Goal: Navigation & Orientation: Find specific page/section

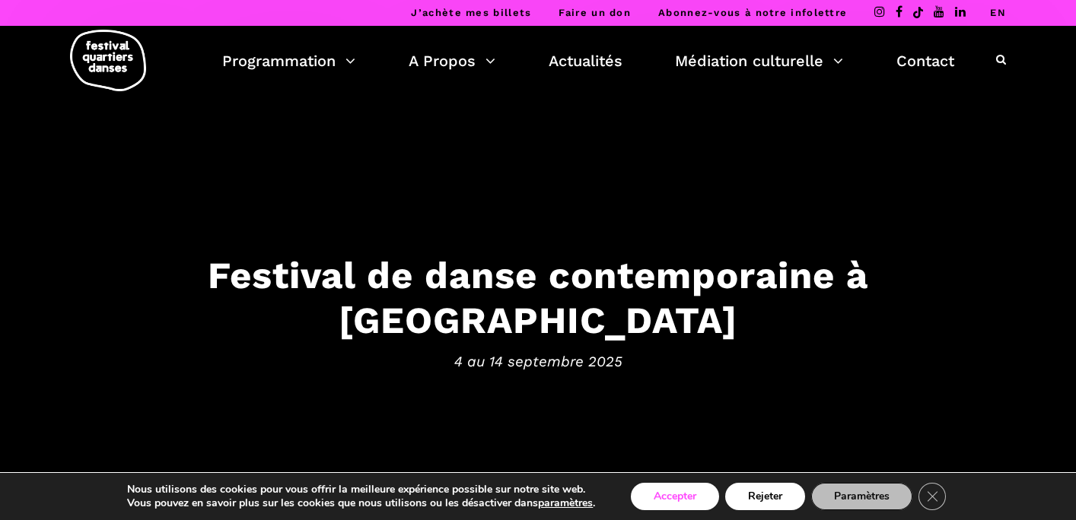
click at [674, 502] on button "Accepter" at bounding box center [675, 496] width 88 height 27
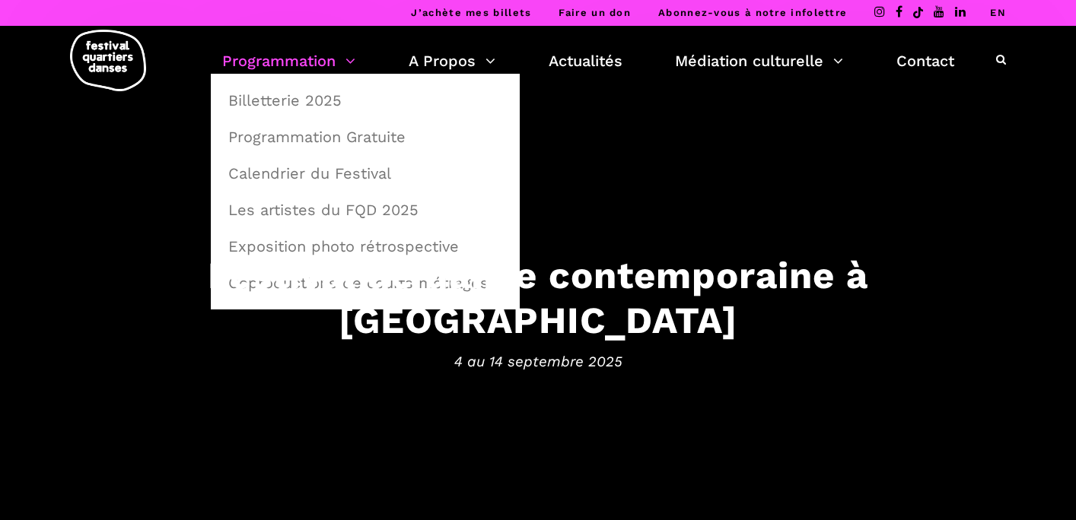
click at [297, 64] on link "Programmation" at bounding box center [288, 61] width 133 height 26
click at [280, 139] on link "Programmation Gratuite" at bounding box center [365, 136] width 292 height 35
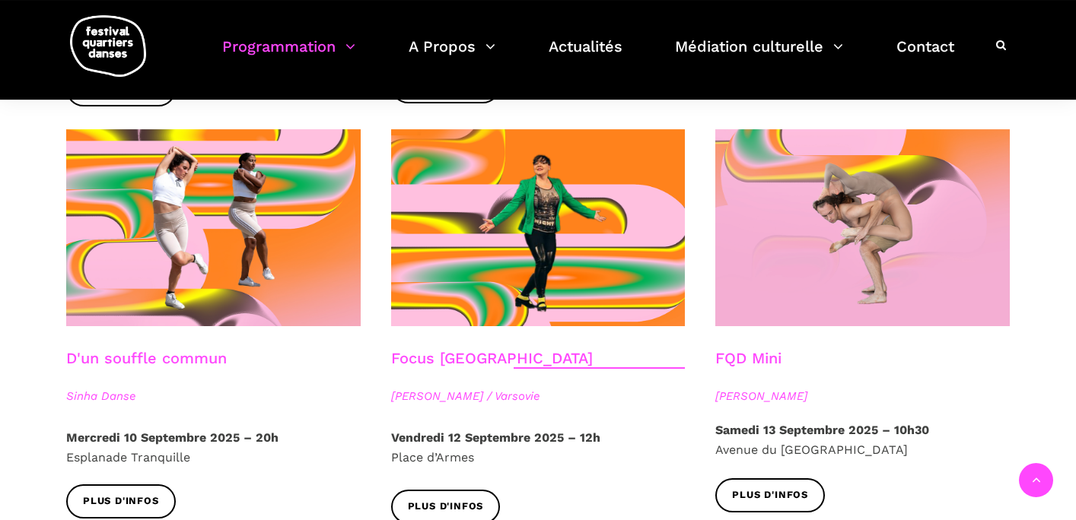
scroll to position [1670, 0]
